Goal: Transaction & Acquisition: Purchase product/service

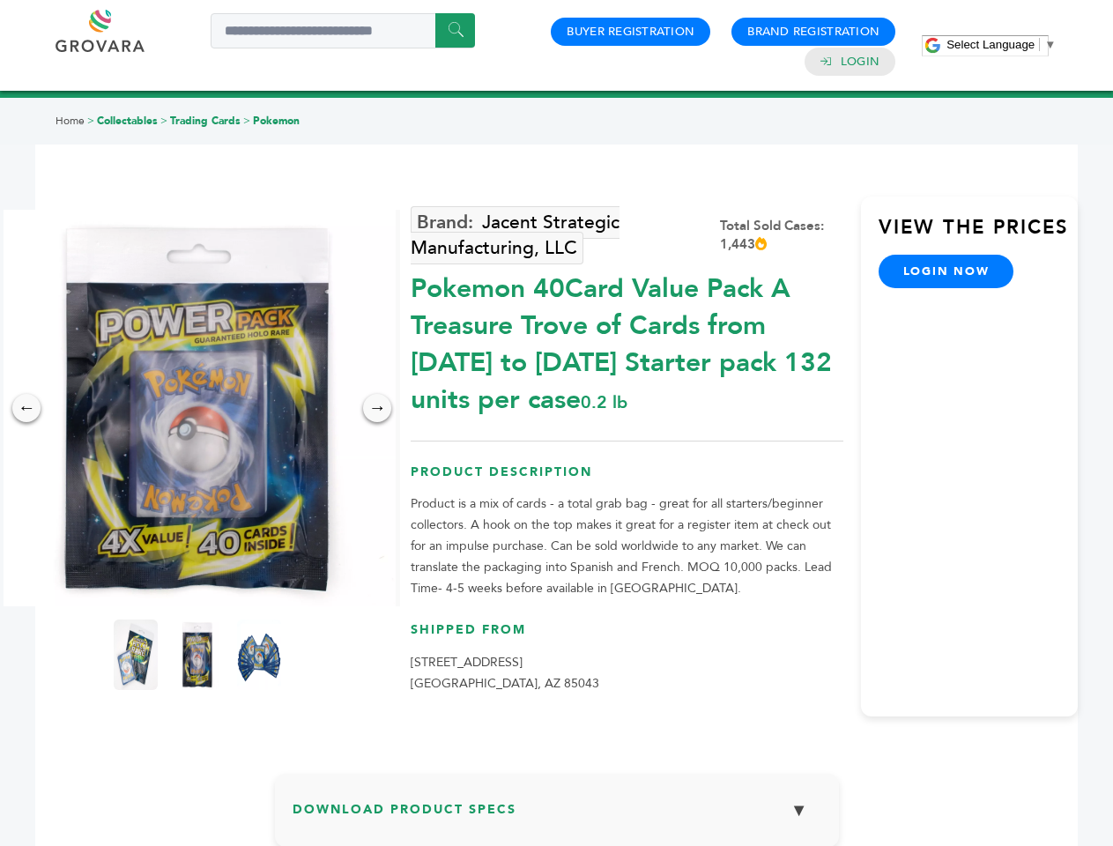
click at [1001, 44] on span "Select Language" at bounding box center [991, 44] width 88 height 13
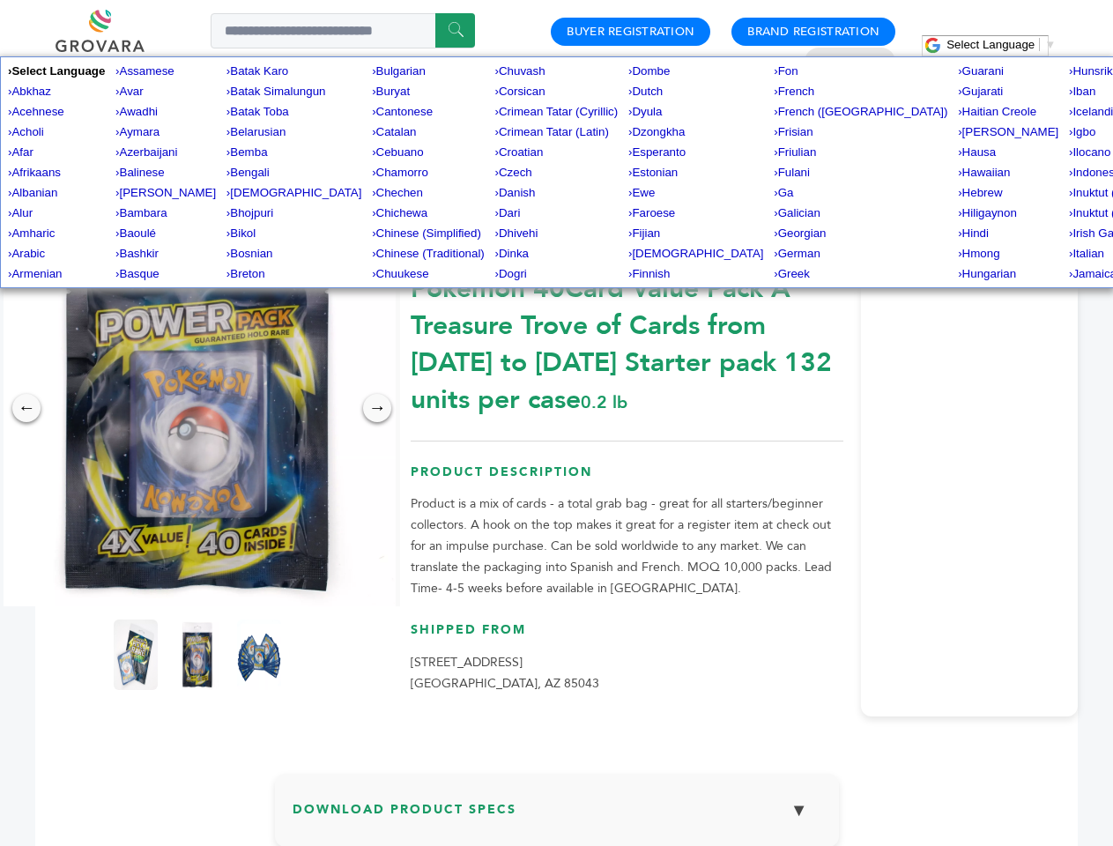
click at [197, 408] on img at bounding box center [197, 408] width 397 height 397
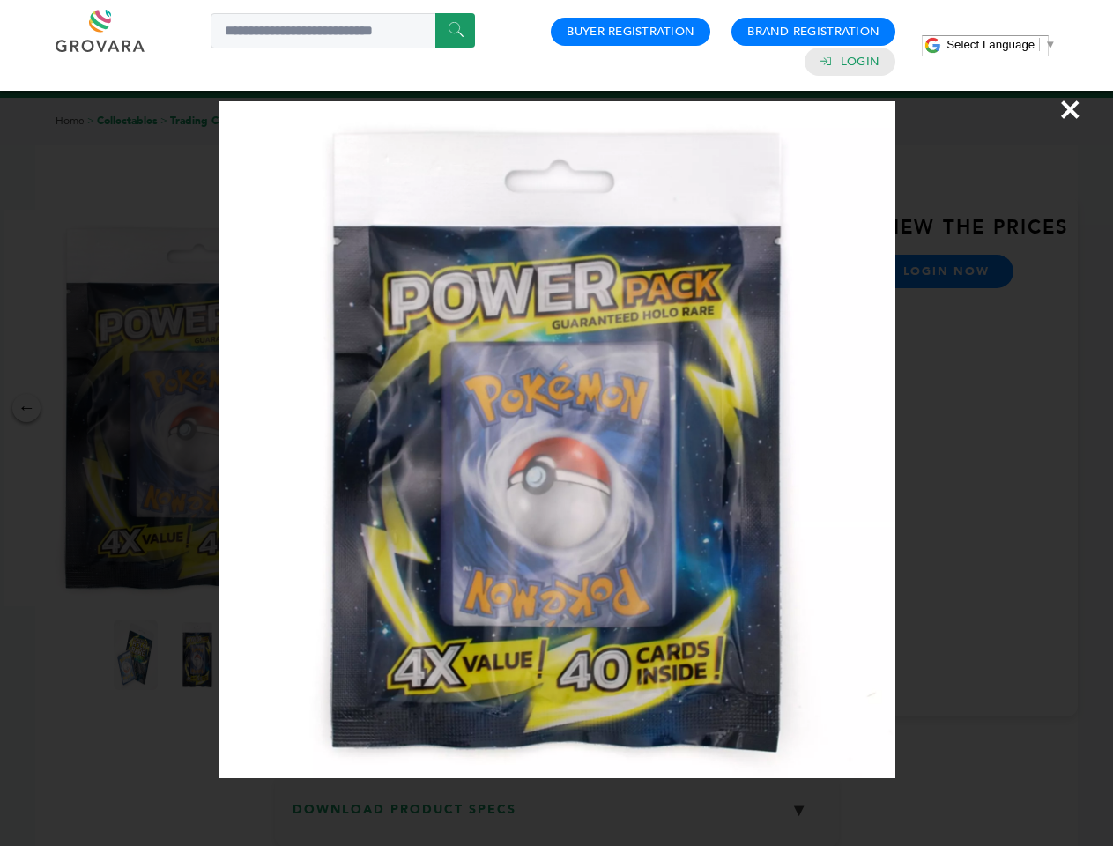
click at [26, 408] on div "×" at bounding box center [556, 423] width 1113 height 846
click at [377, 408] on div "→" at bounding box center [377, 408] width 28 height 28
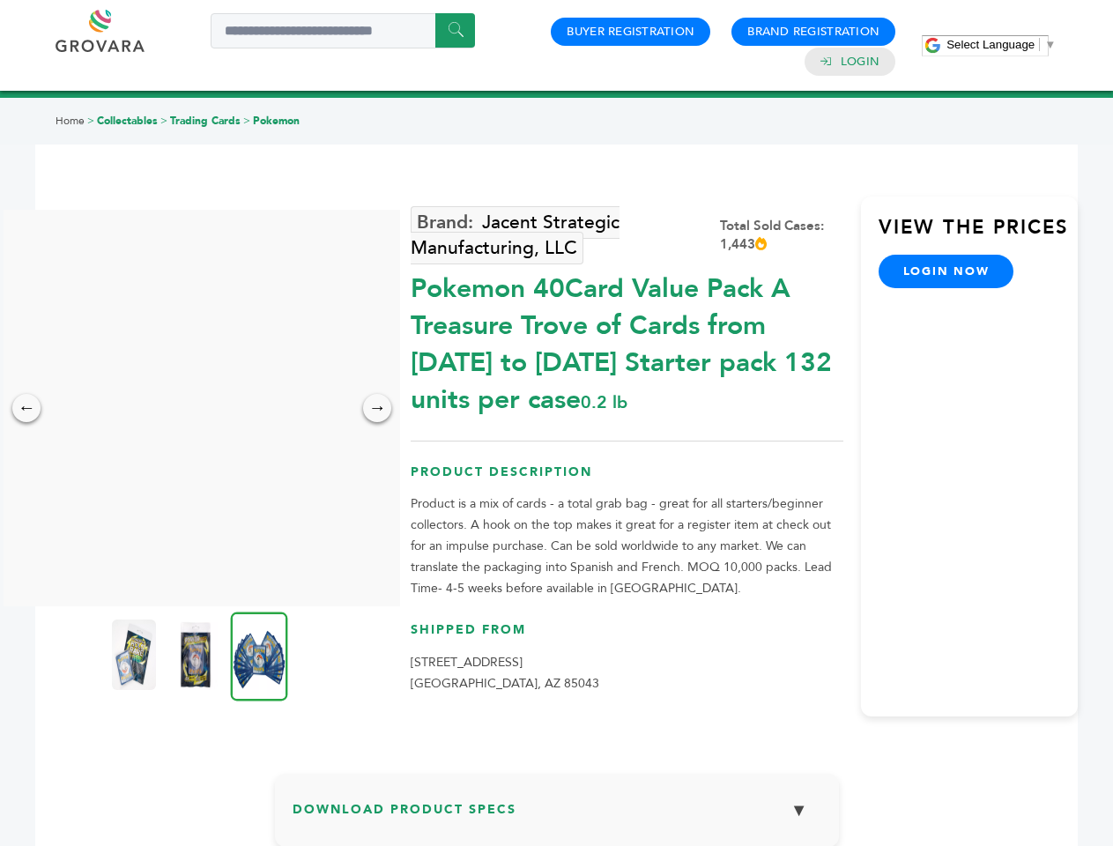
click at [136, 655] on img at bounding box center [134, 655] width 44 height 71
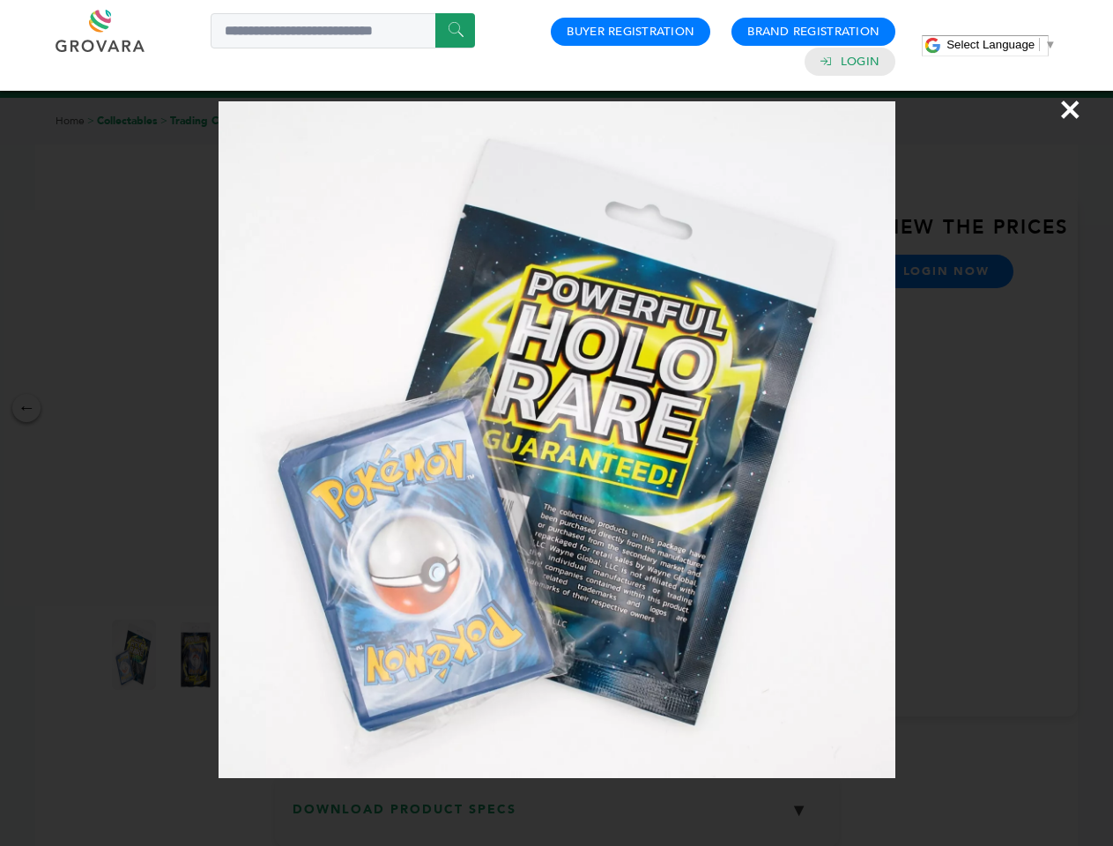
click at [197, 655] on div "×" at bounding box center [556, 423] width 1113 height 846
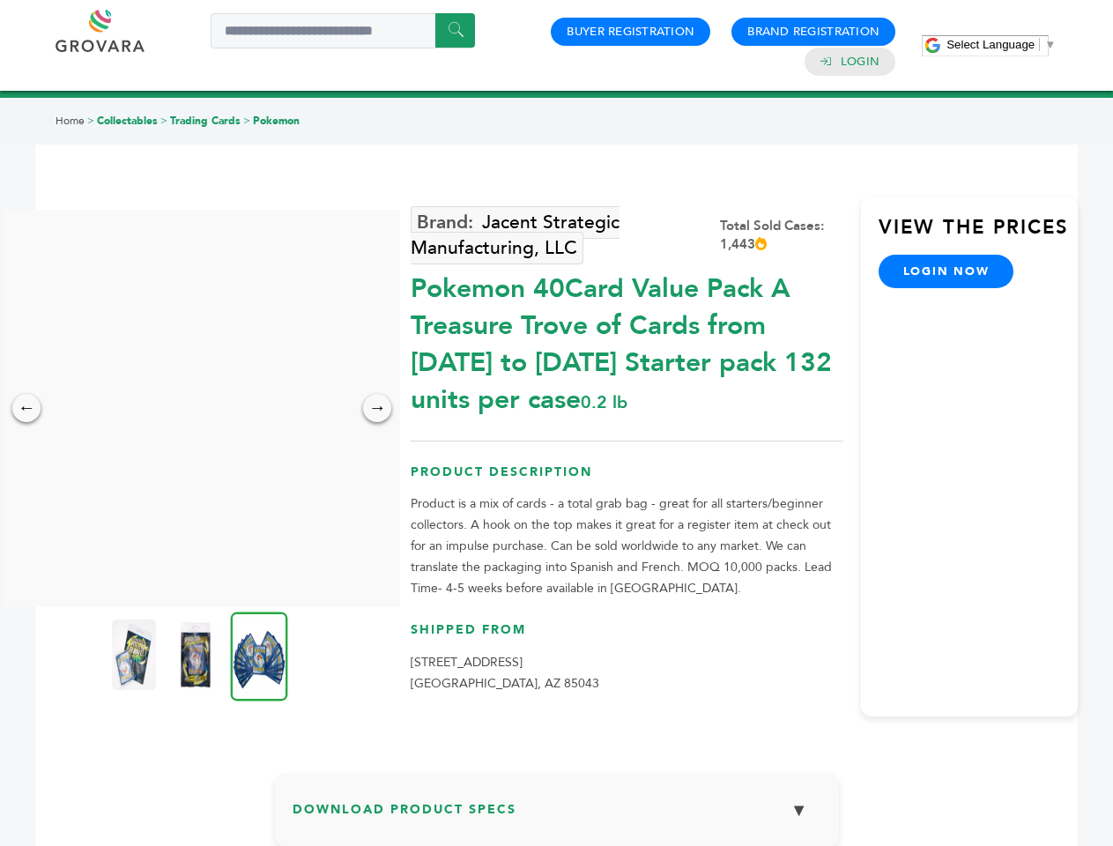
click at [259, 655] on img at bounding box center [259, 656] width 57 height 89
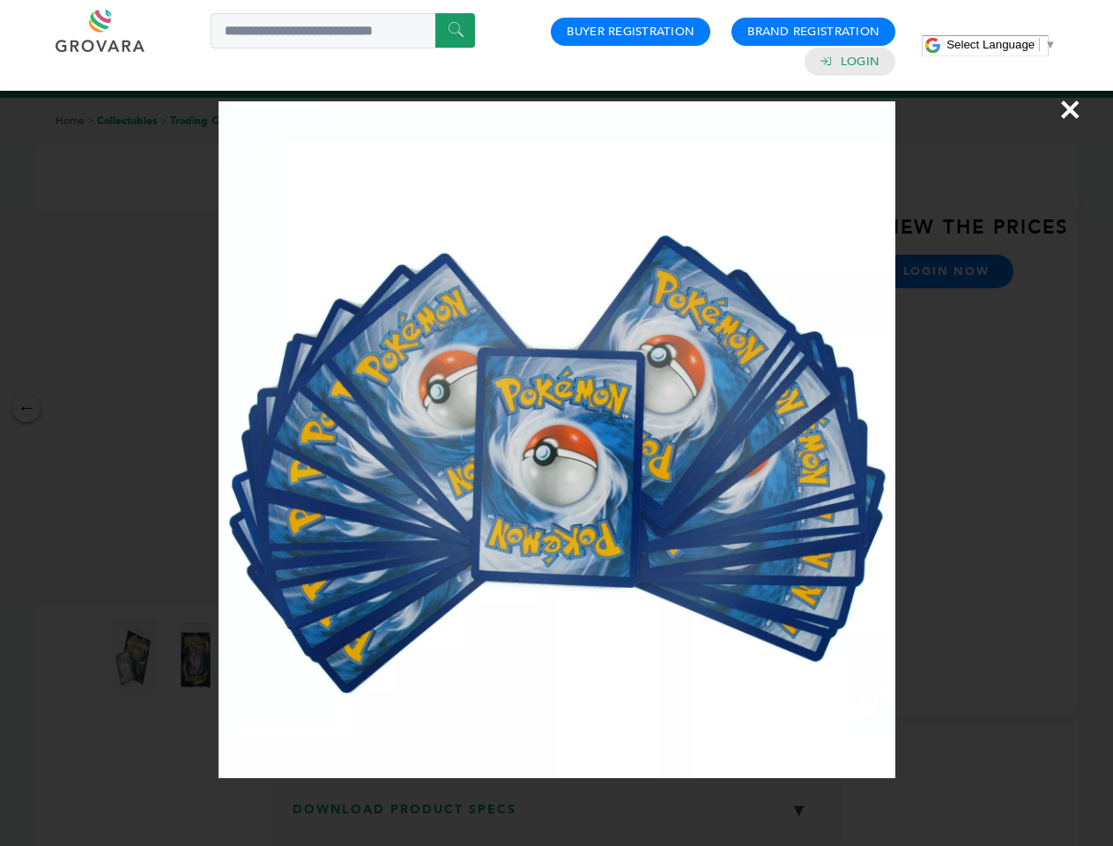
click at [557, 817] on div "×" at bounding box center [556, 423] width 1113 height 846
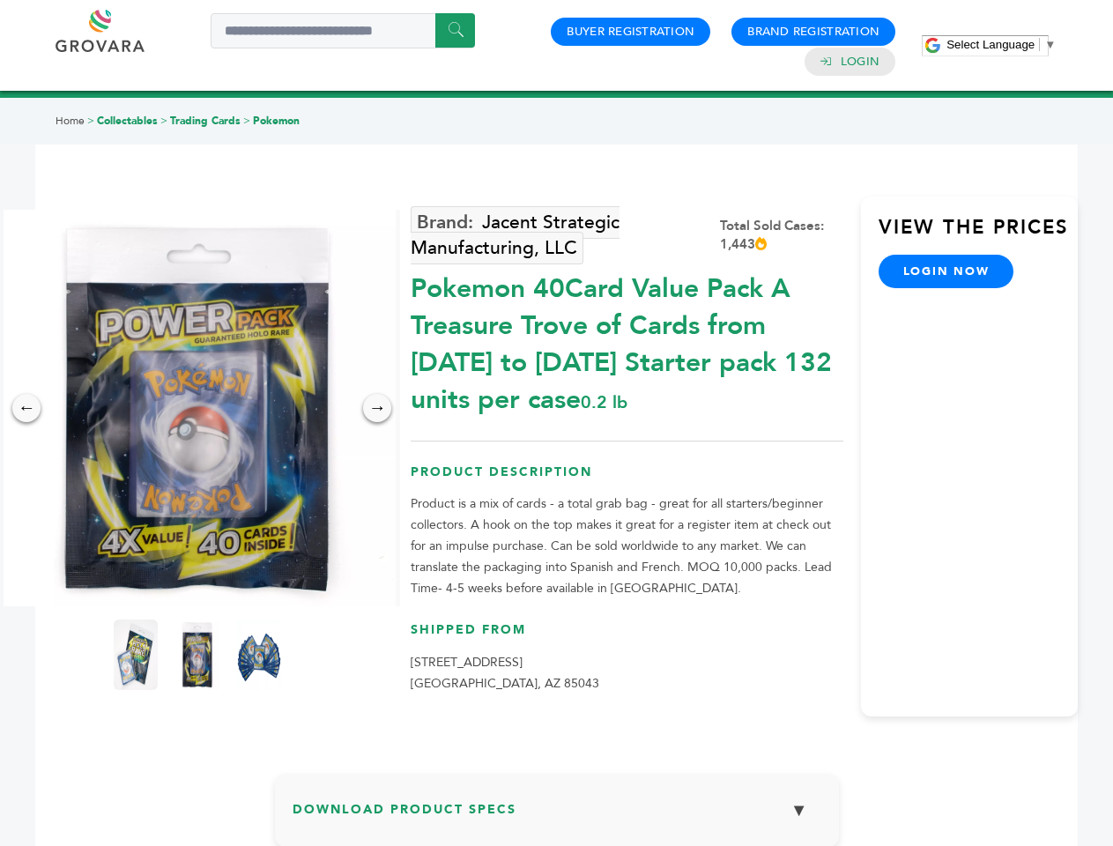
click at [1001, 44] on span "Select Language" at bounding box center [991, 44] width 88 height 13
click at [197, 408] on img at bounding box center [197, 408] width 397 height 397
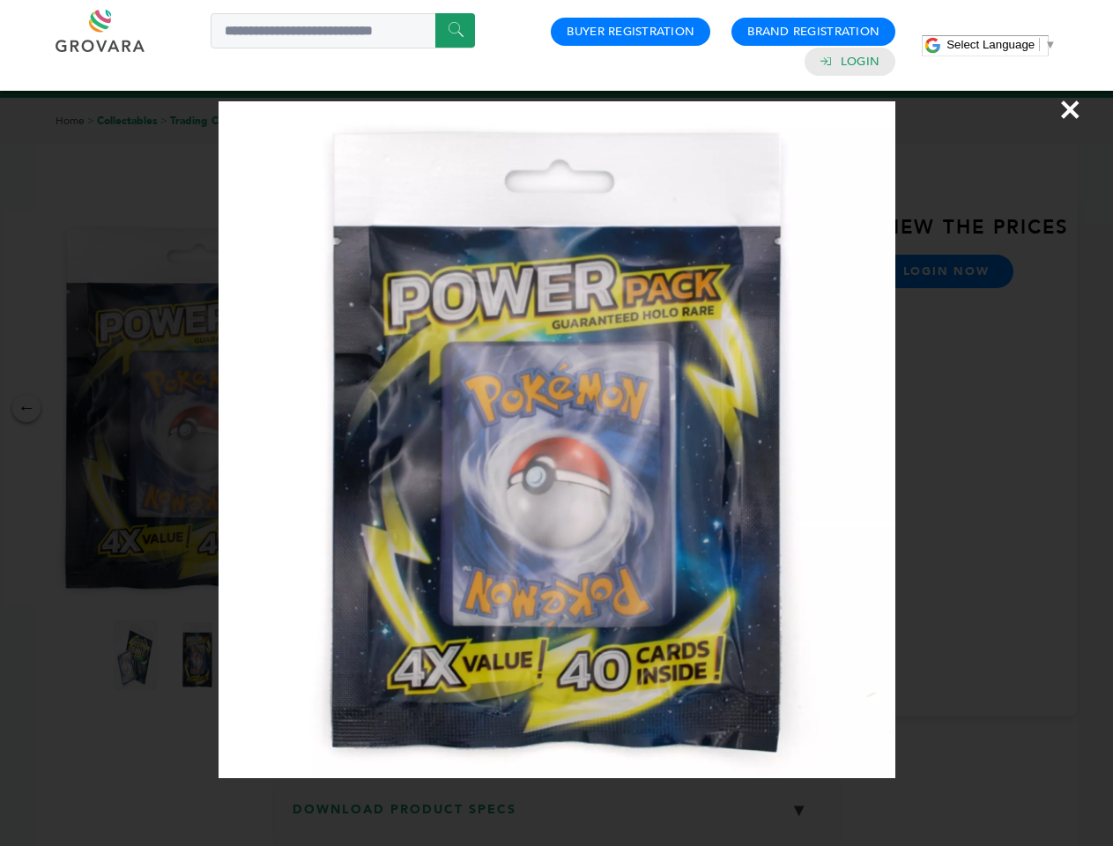
click at [26, 408] on div "×" at bounding box center [556, 423] width 1113 height 846
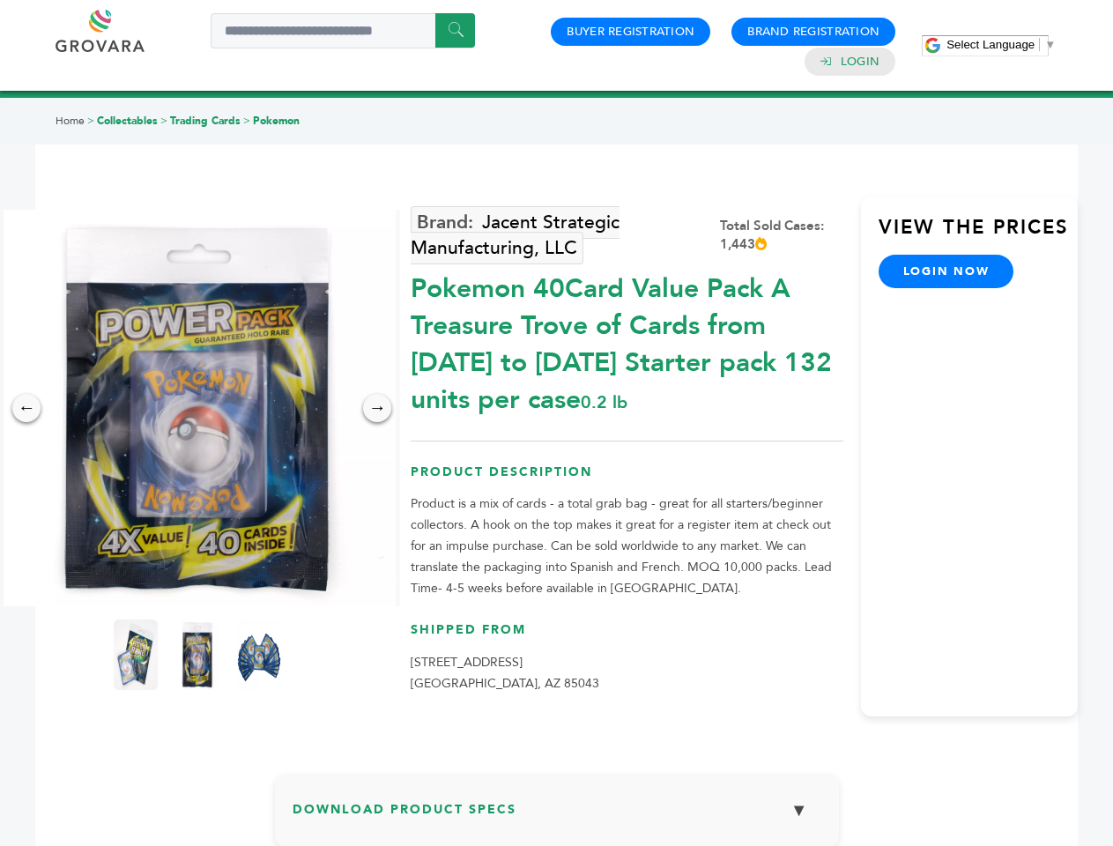
click at [377, 408] on div "→" at bounding box center [377, 408] width 28 height 28
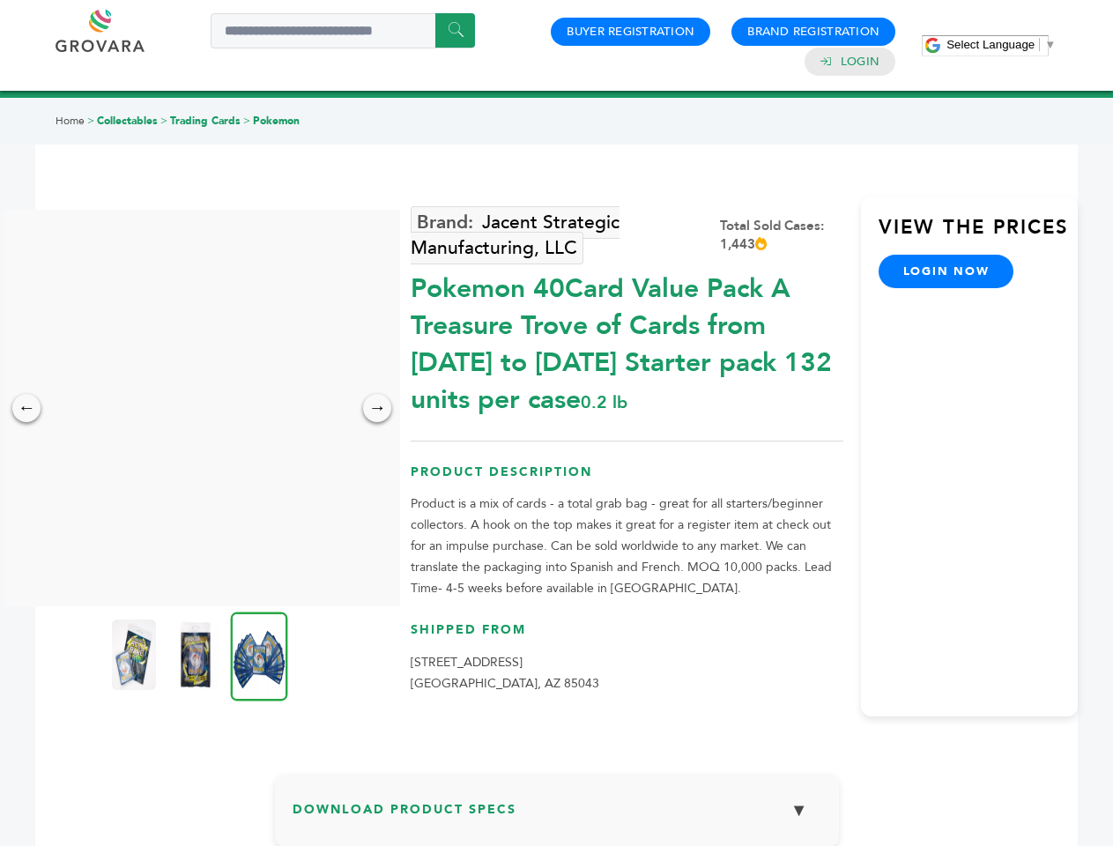
click at [136, 655] on img at bounding box center [134, 655] width 44 height 71
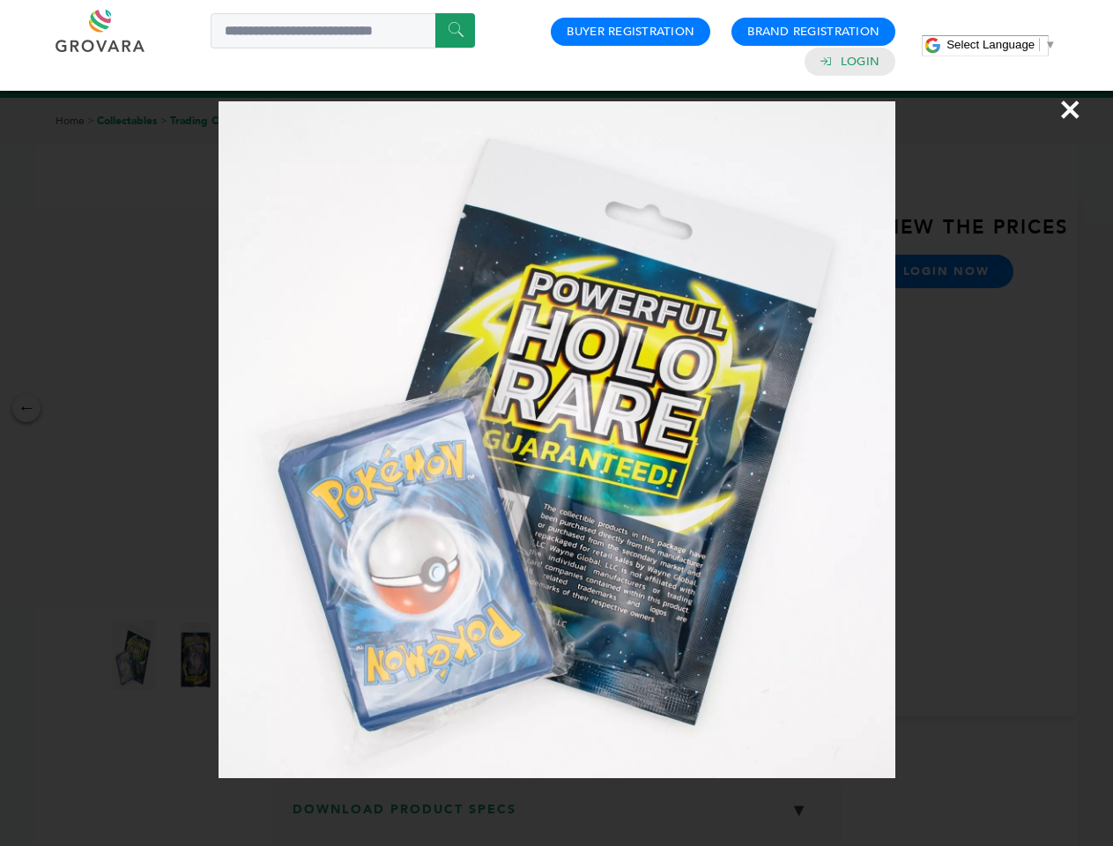
click at [197, 655] on div "×" at bounding box center [556, 423] width 1113 height 846
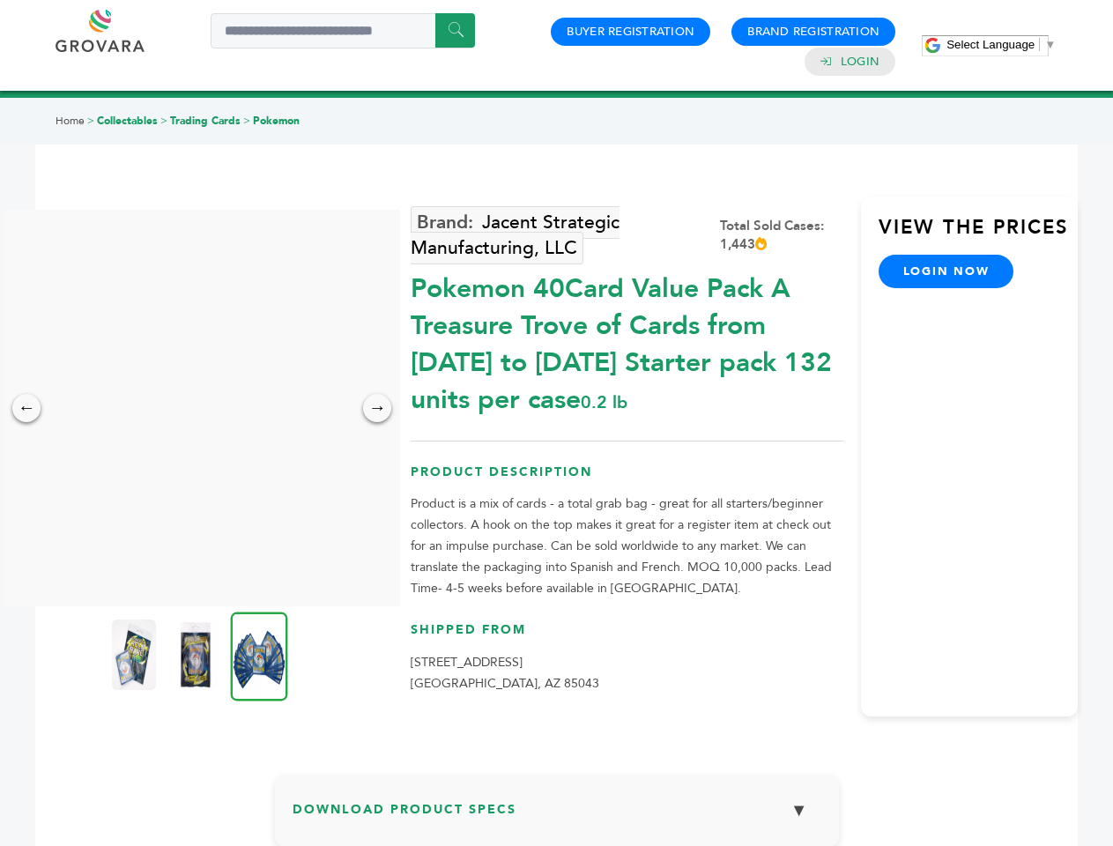
click at [259, 655] on img at bounding box center [259, 656] width 57 height 89
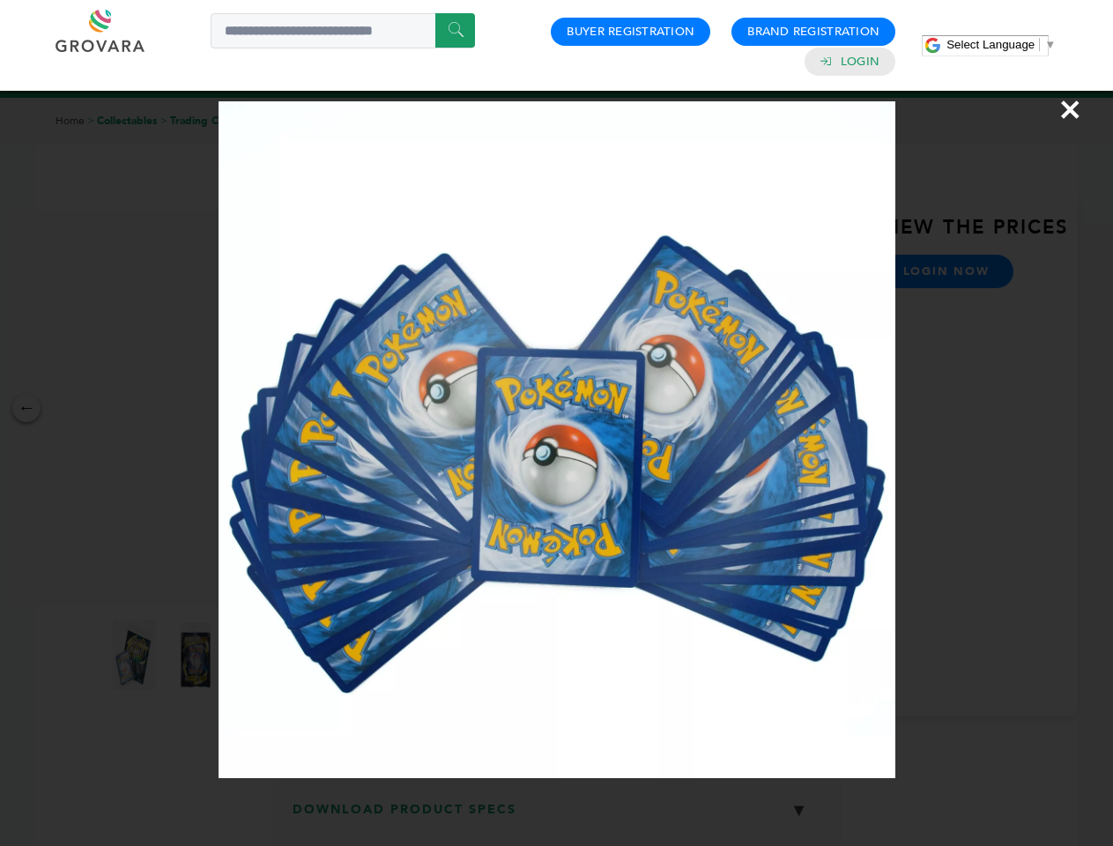
click at [557, 817] on div "×" at bounding box center [556, 423] width 1113 height 846
